Goal: Navigation & Orientation: Find specific page/section

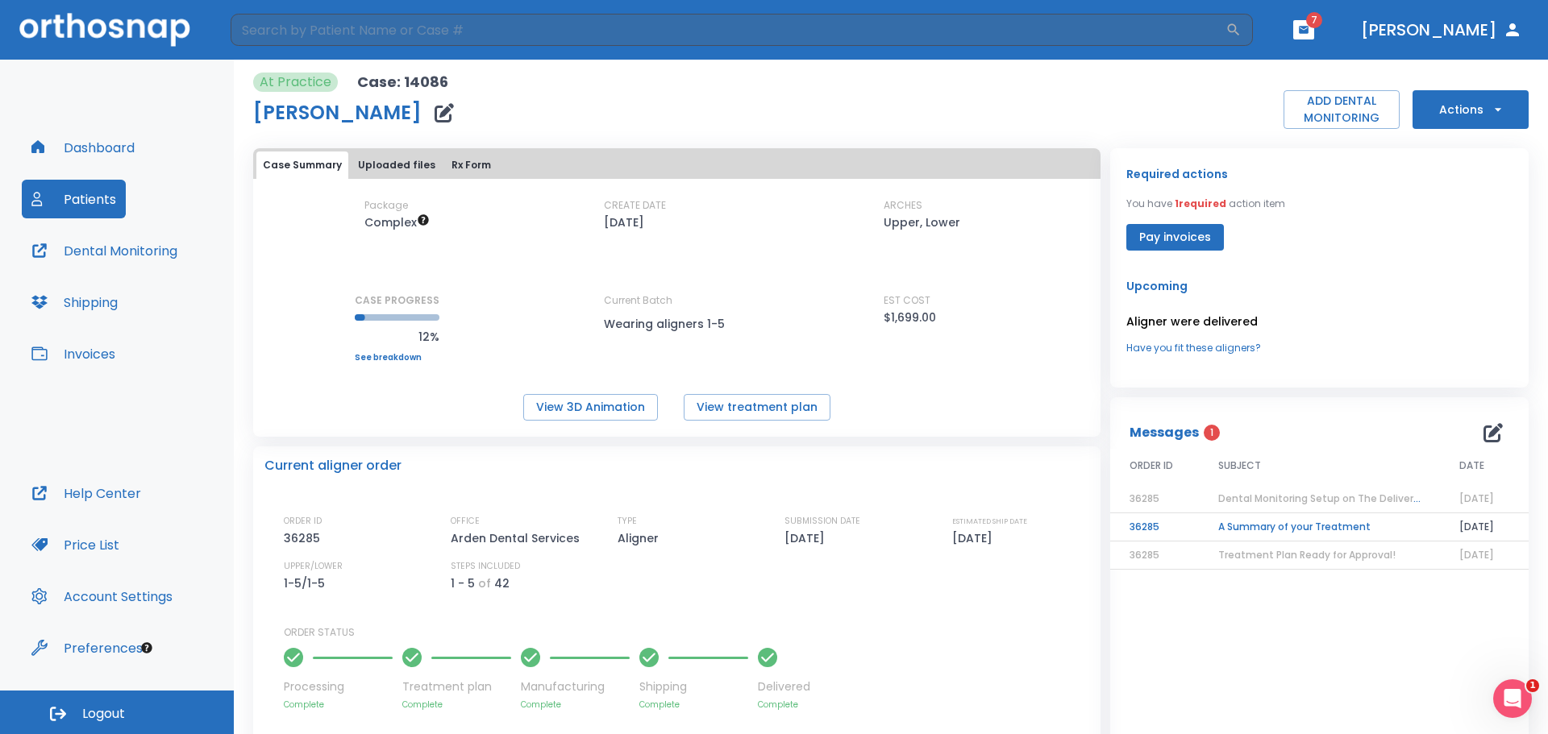
click at [1314, 39] on button "button" at bounding box center [1303, 29] width 21 height 19
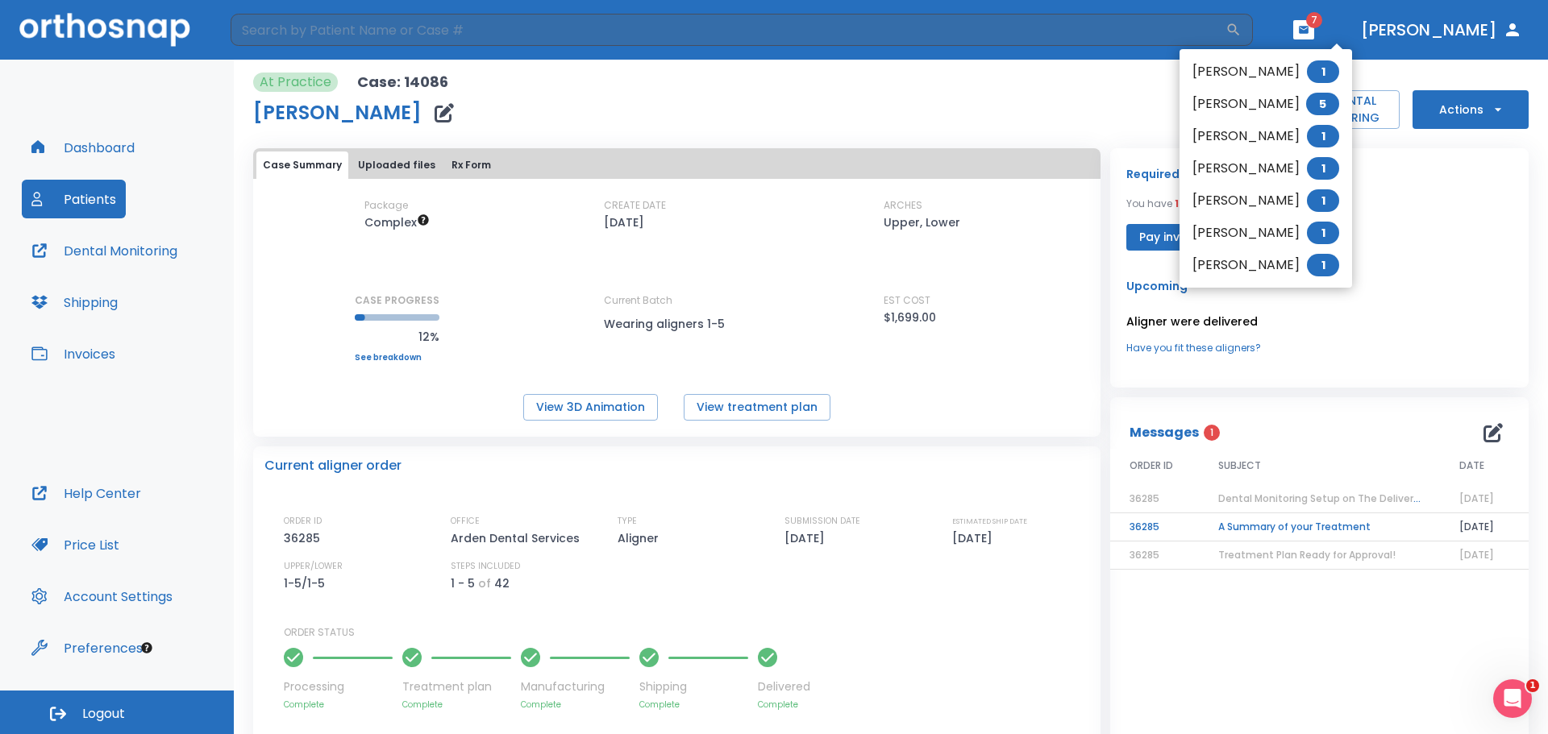
click at [1232, 274] on li "[PERSON_NAME] 1" at bounding box center [1265, 265] width 172 height 32
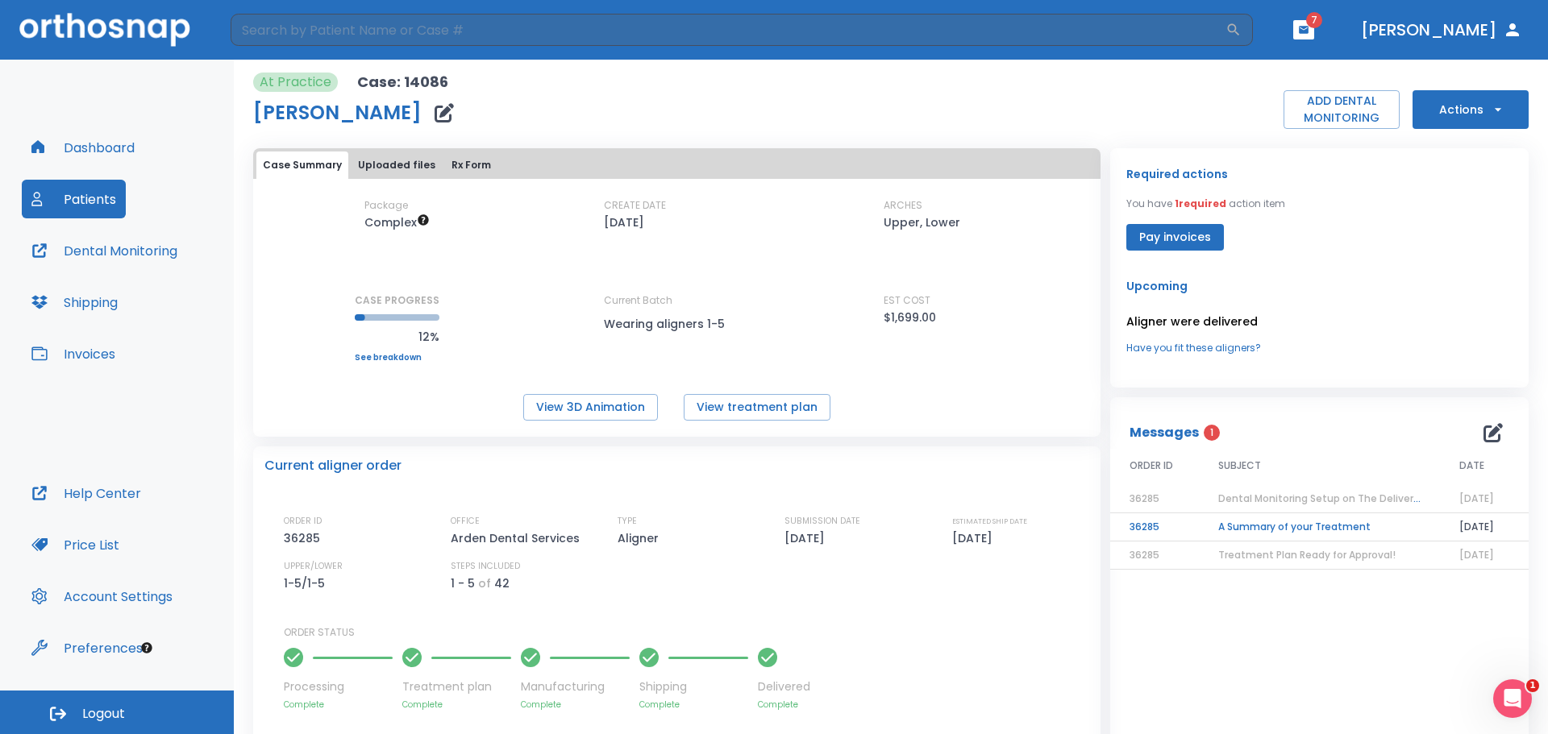
click at [1314, 36] on button "button" at bounding box center [1303, 29] width 21 height 19
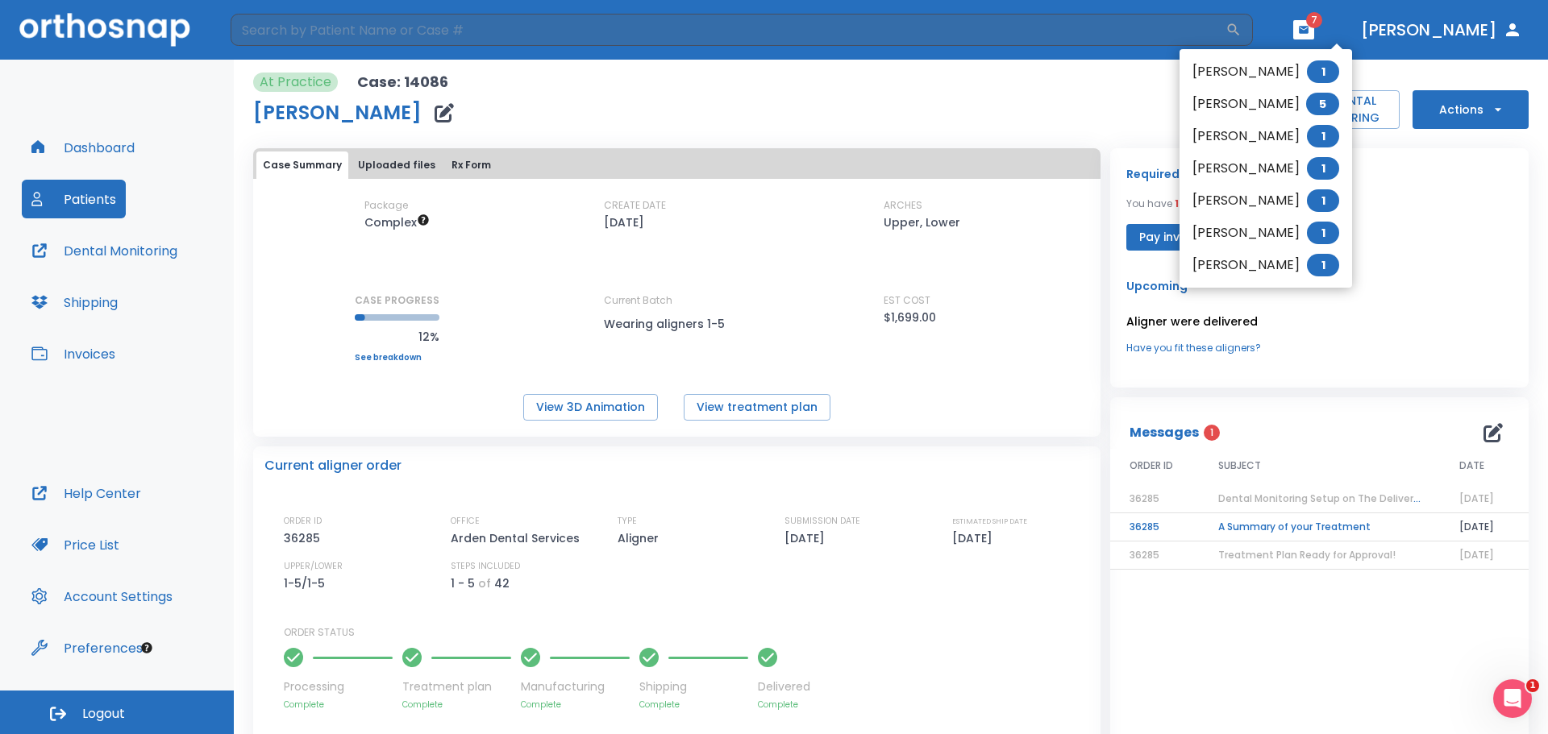
click at [1286, 261] on li "[PERSON_NAME] 1" at bounding box center [1265, 265] width 172 height 32
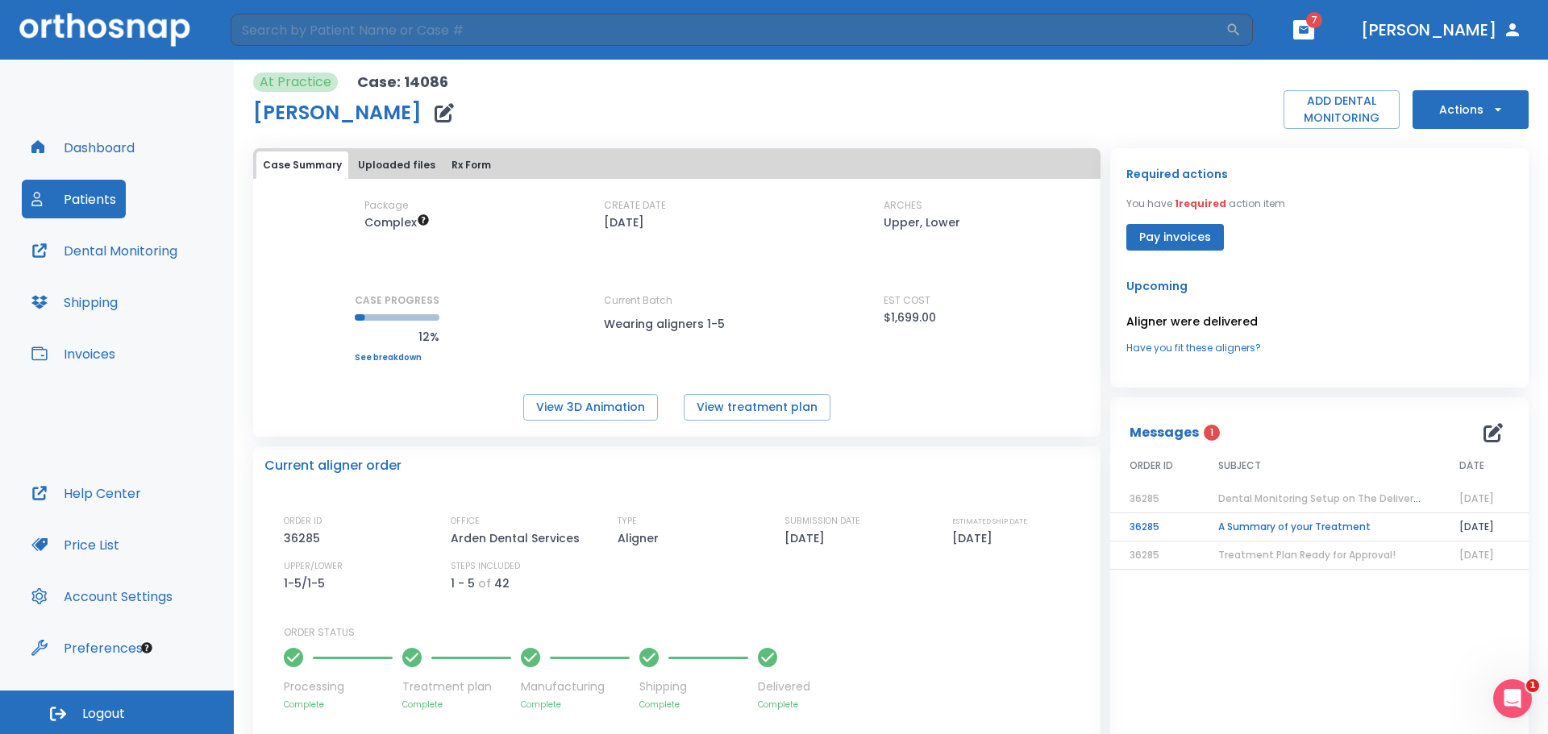
click at [1322, 22] on span "7" at bounding box center [1314, 20] width 16 height 16
click at [82, 146] on button "Dashboard" at bounding box center [83, 147] width 123 height 39
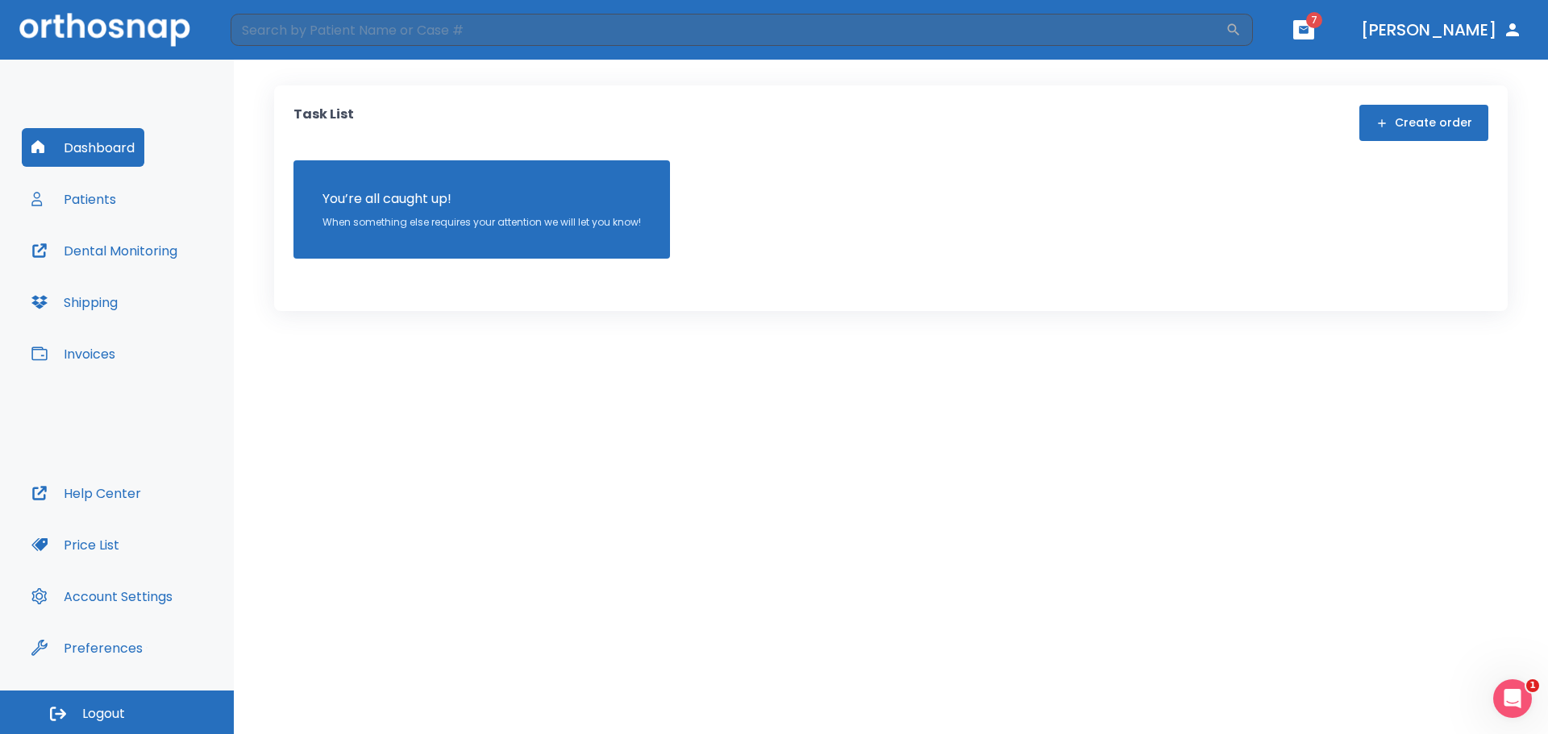
click at [1314, 33] on button "button" at bounding box center [1303, 29] width 21 height 19
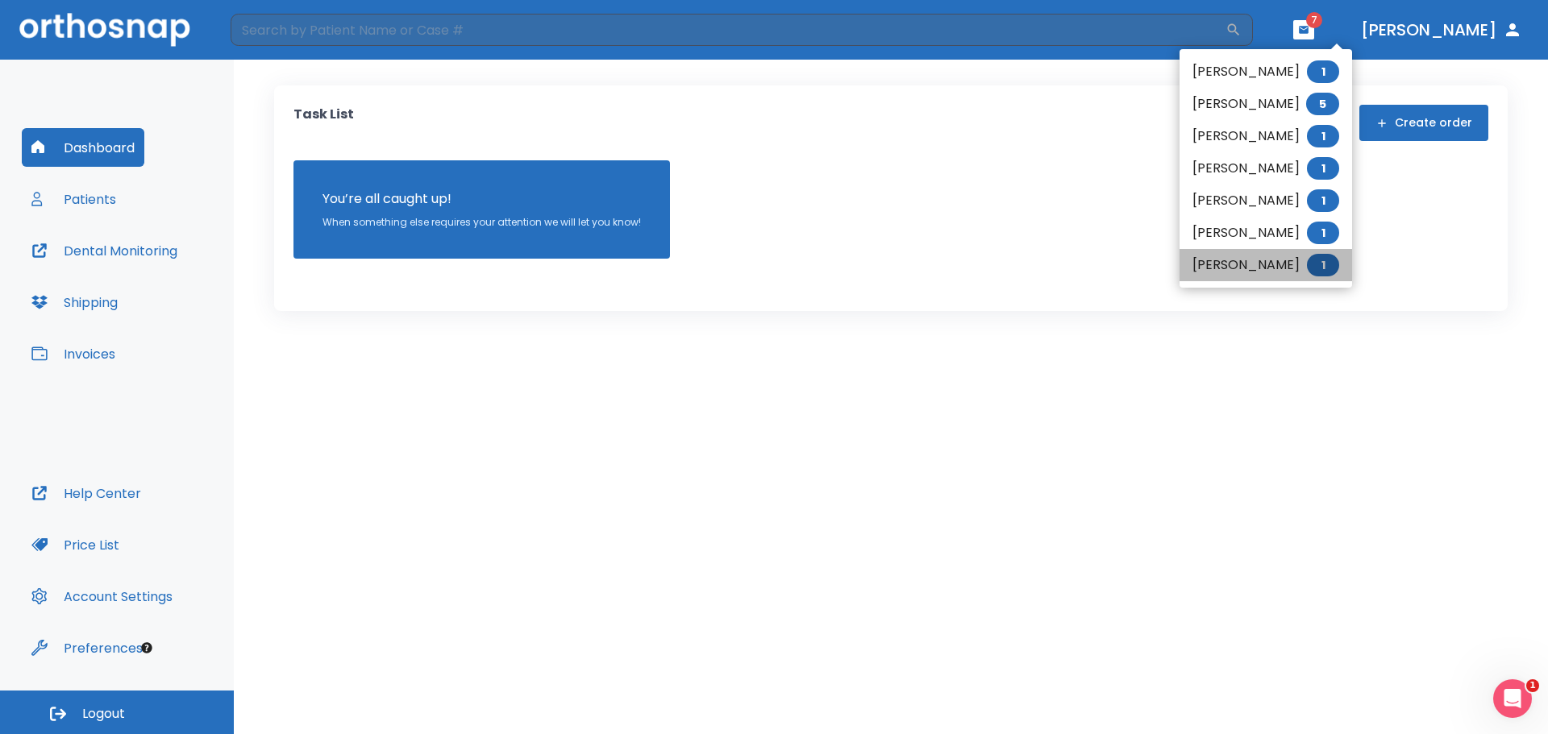
click at [1338, 265] on span "1" at bounding box center [1323, 265] width 32 height 23
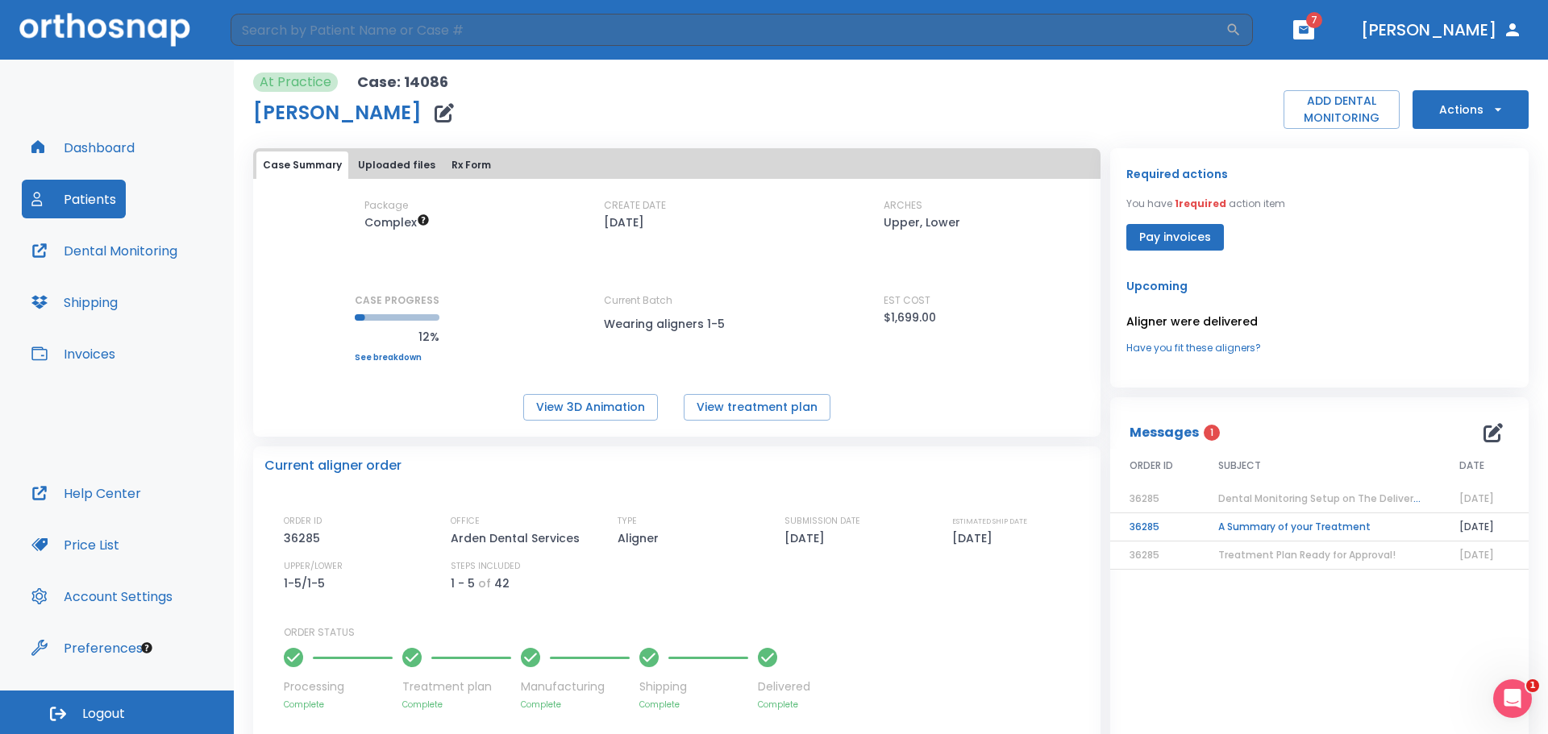
click at [1266, 531] on td "A Summary of your Treatment" at bounding box center [1319, 527] width 241 height 28
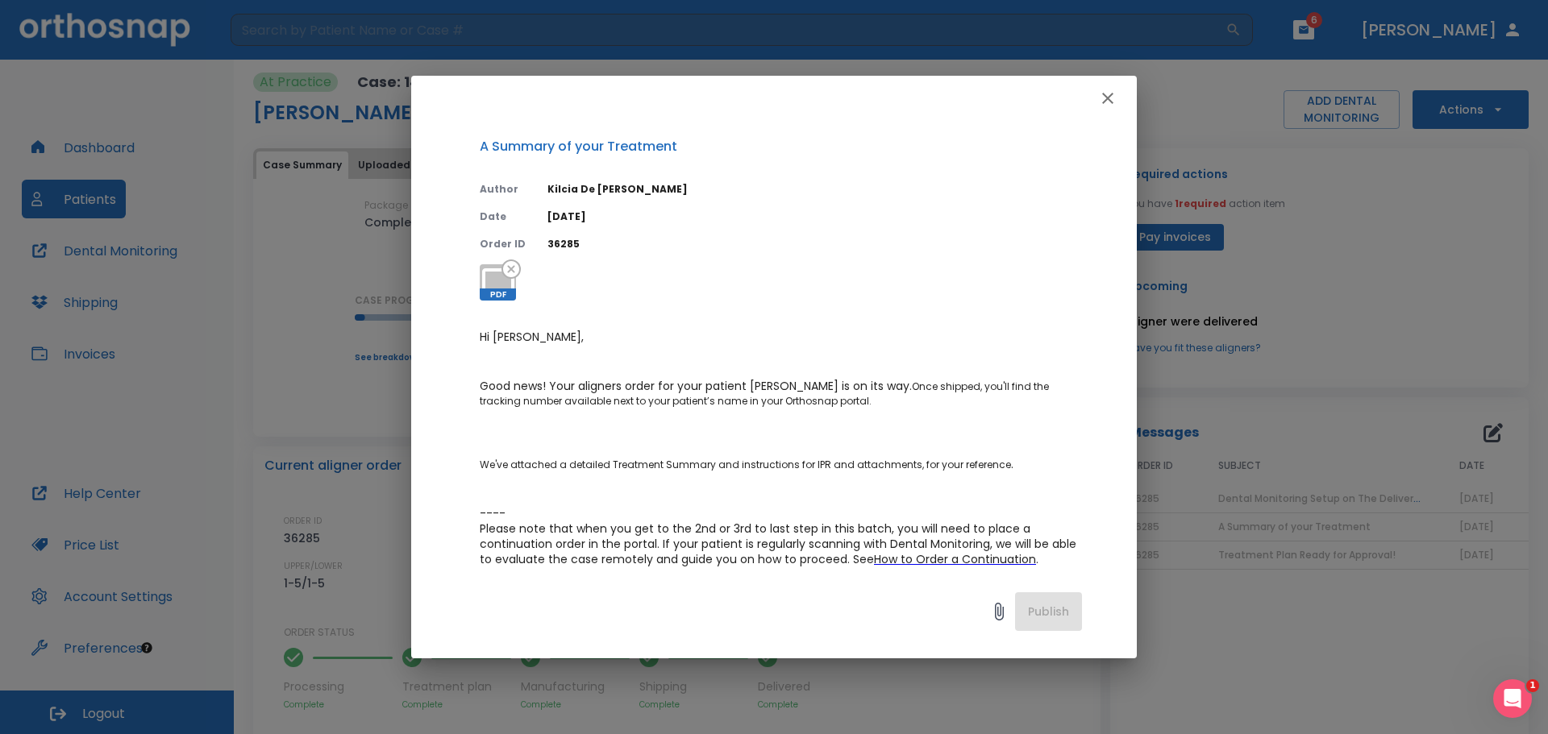
click at [1109, 102] on icon "button" at bounding box center [1107, 98] width 19 height 19
